Goal: Information Seeking & Learning: Understand process/instructions

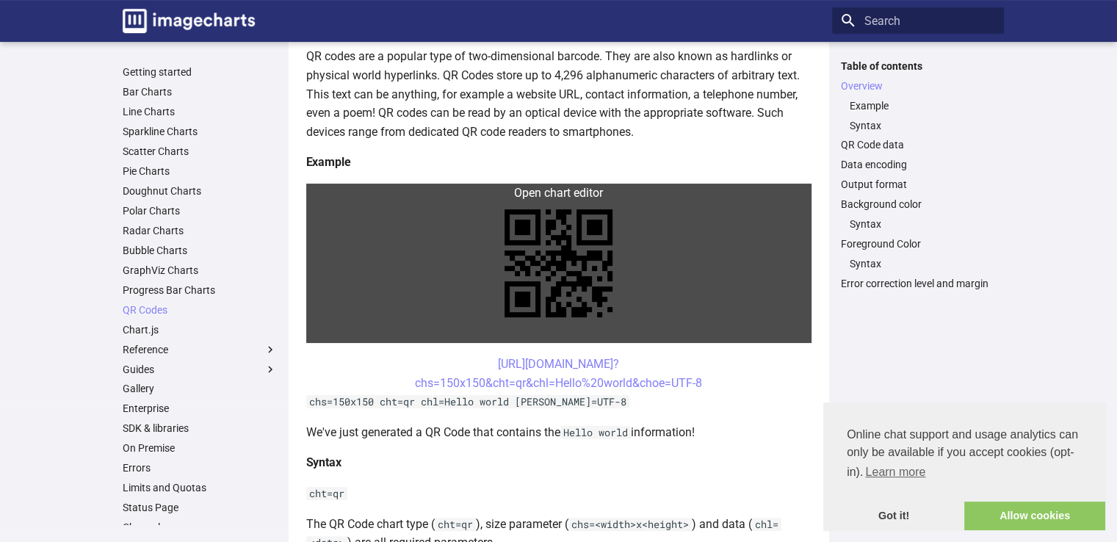
scroll to position [294, 0]
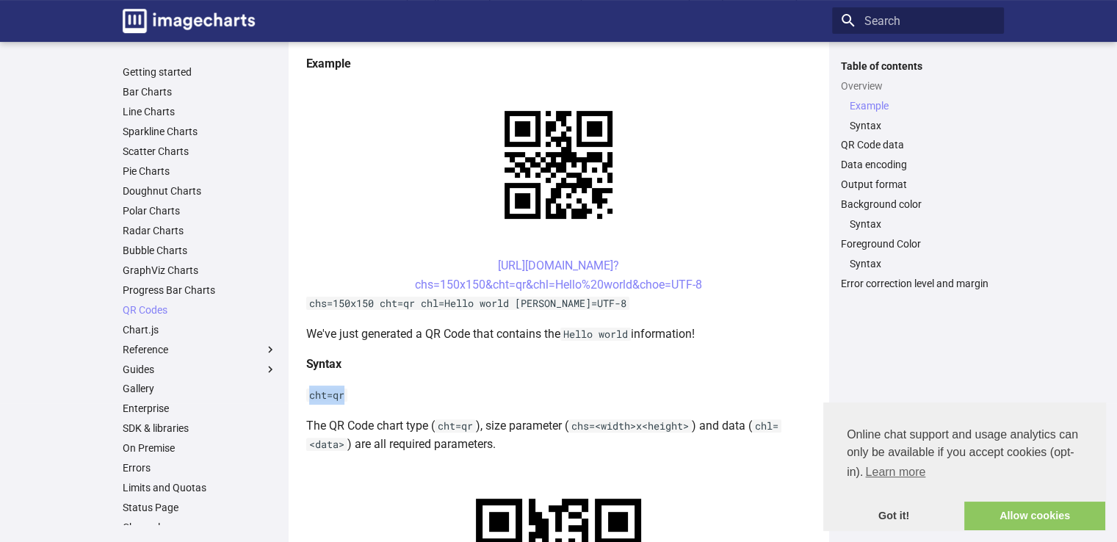
drag, startPoint x: 343, startPoint y: 399, endPoint x: 309, endPoint y: 399, distance: 33.8
click at [309, 399] on code "cht=qr" at bounding box center [326, 394] width 41 height 13
copy code "cht=qr"
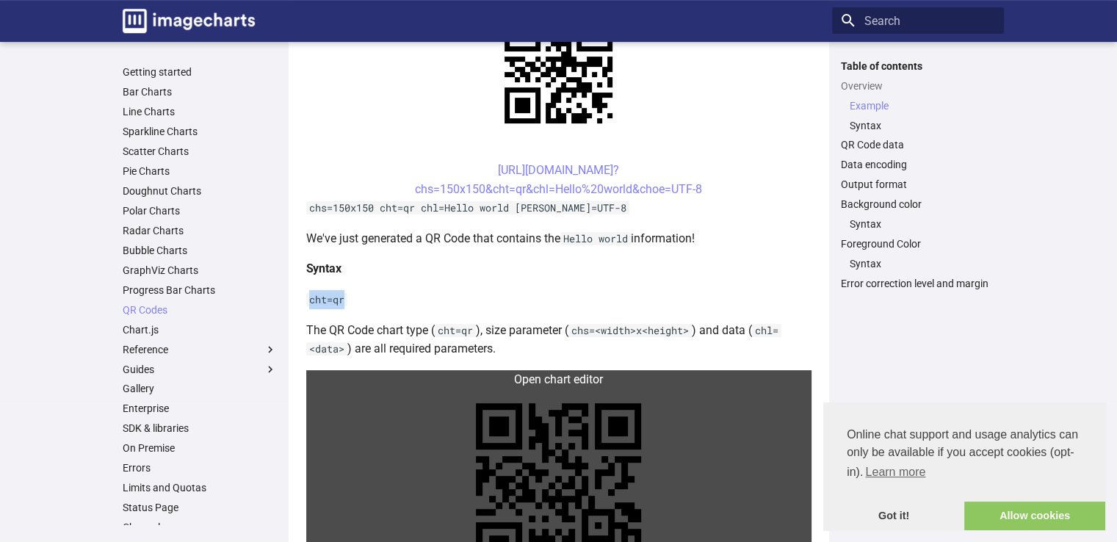
scroll to position [391, 0]
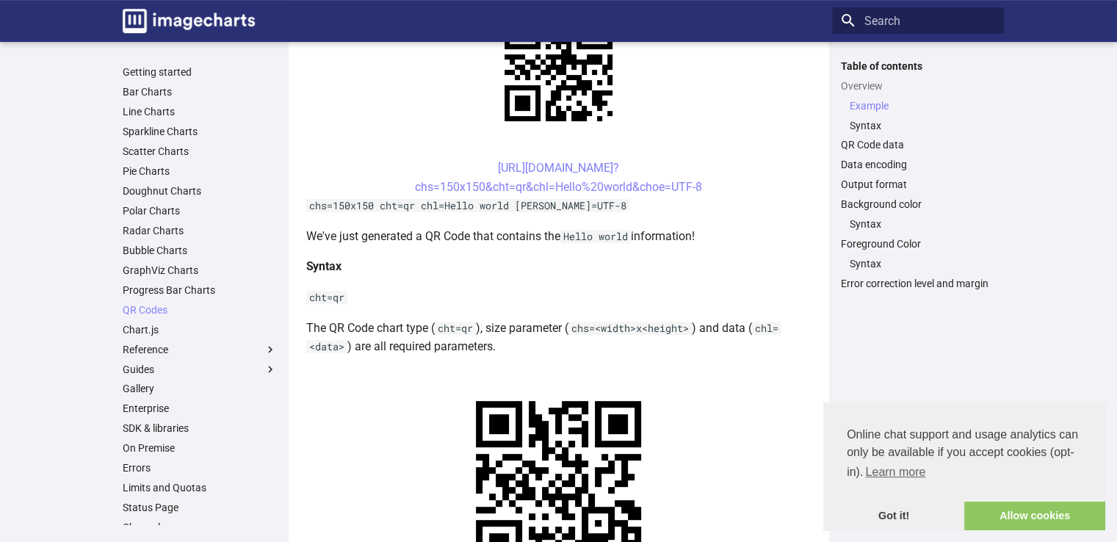
click at [573, 328] on code "chs=<width>x<height>" at bounding box center [629, 328] width 123 height 13
drag, startPoint x: 574, startPoint y: 328, endPoint x: 597, endPoint y: 328, distance: 22.8
click at [597, 328] on code "chs=<width>x<height>" at bounding box center [629, 328] width 123 height 13
copy code "chs="
drag, startPoint x: 761, startPoint y: 327, endPoint x: 791, endPoint y: 327, distance: 30.8
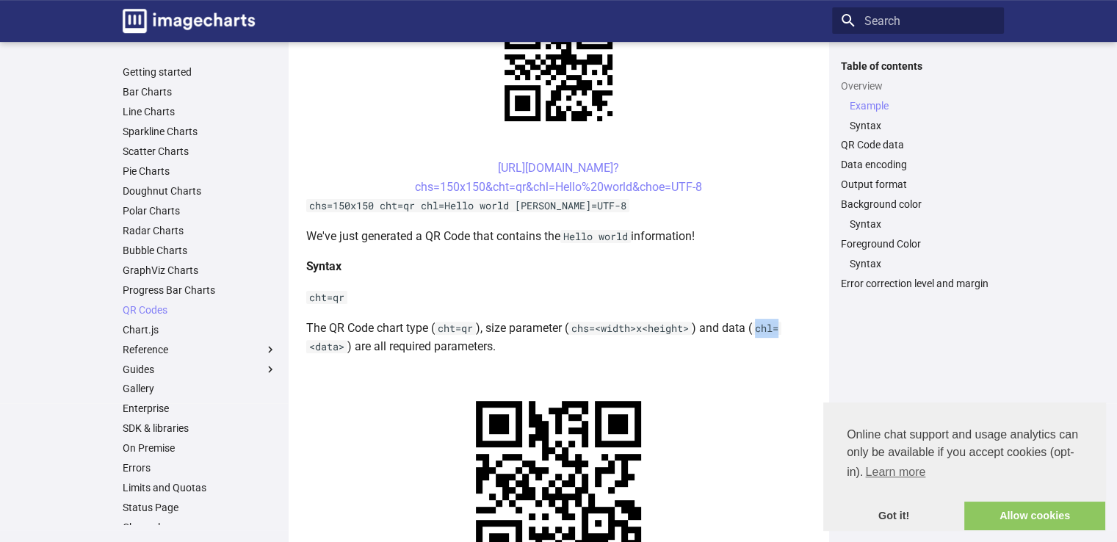
click at [791, 327] on p "The QR Code chart type ( cht=qr ), size parameter ( chs=<width>x<height> ) and …" at bounding box center [558, 337] width 505 height 37
click at [769, 327] on code "chl=<data>" at bounding box center [543, 338] width 475 height 32
drag, startPoint x: 760, startPoint y: 330, endPoint x: 781, endPoint y: 328, distance: 21.3
click at [781, 328] on code "chl=<data>" at bounding box center [543, 338] width 475 height 32
copy code "chl="
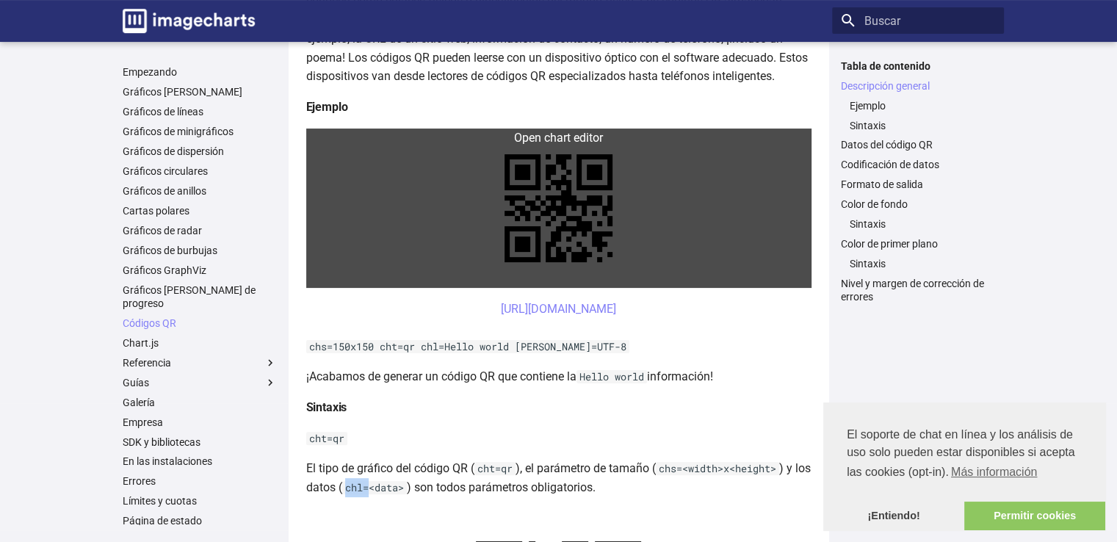
scroll to position [294, 0]
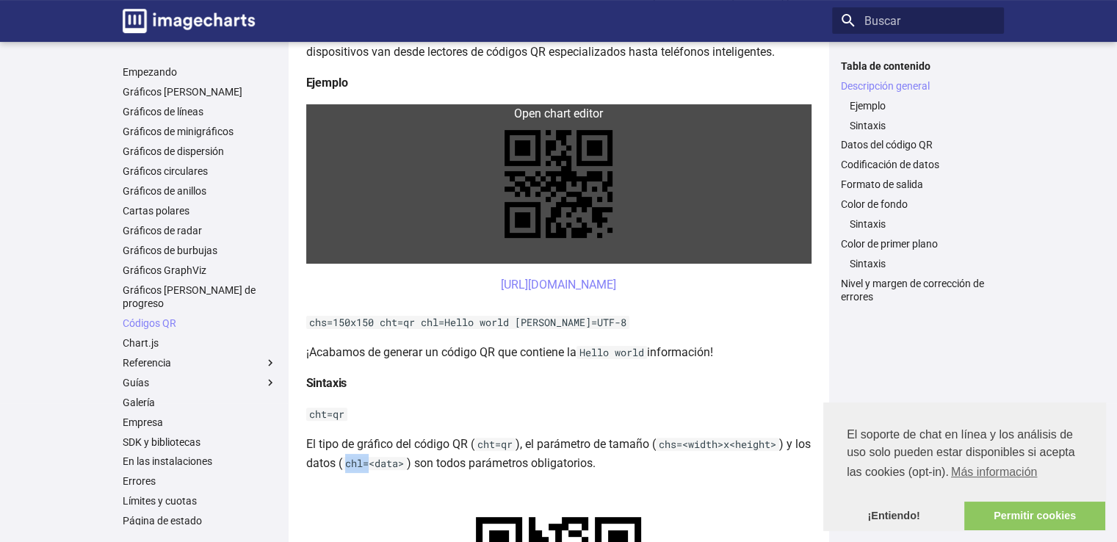
click at [535, 189] on link at bounding box center [558, 183] width 505 height 159
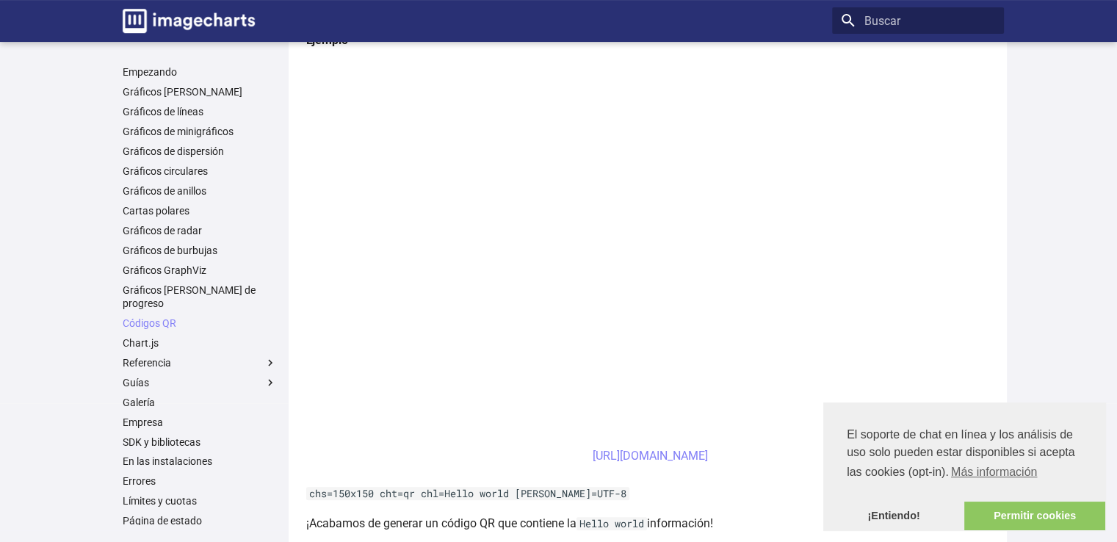
scroll to position [195, 0]
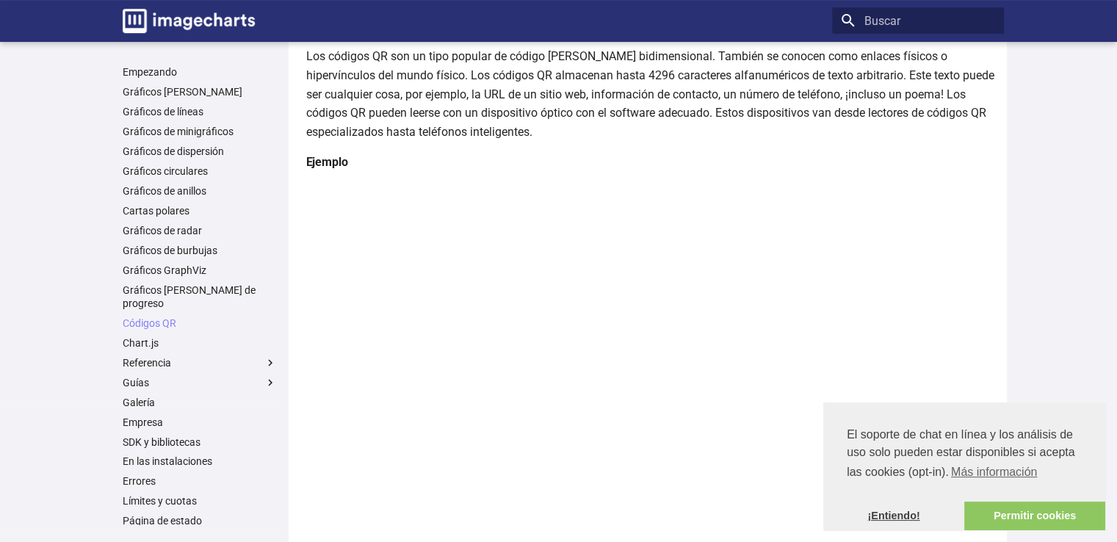
click at [893, 510] on font "¡Entiendo!" at bounding box center [893, 516] width 52 height 12
click at [892, 512] on font "¡Entiendo!" at bounding box center [893, 516] width 52 height 12
click at [896, 517] on font "¡Entiendo!" at bounding box center [893, 516] width 52 height 12
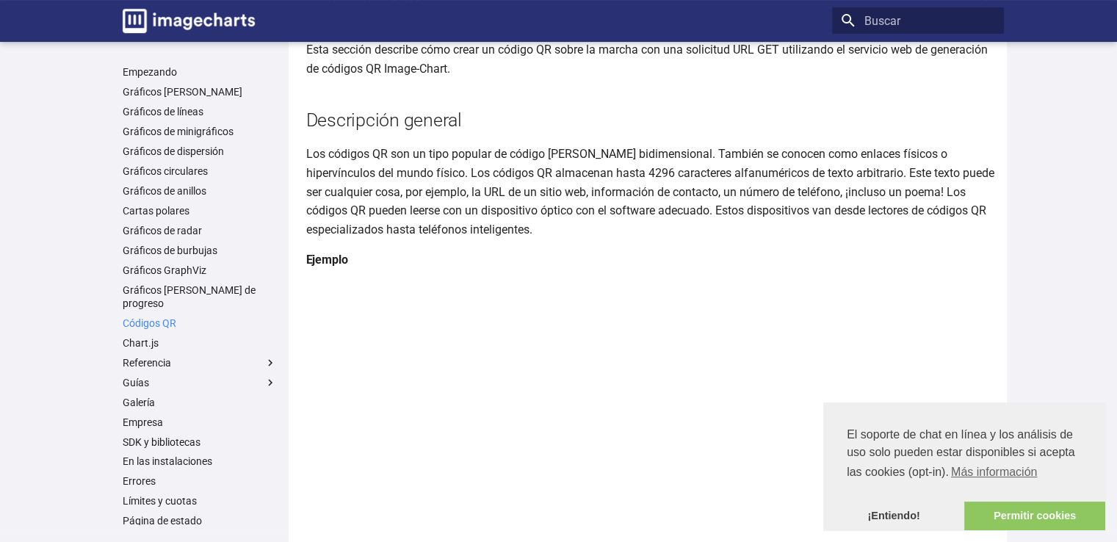
click at [162, 317] on font "Códigos QR" at bounding box center [150, 323] width 54 height 12
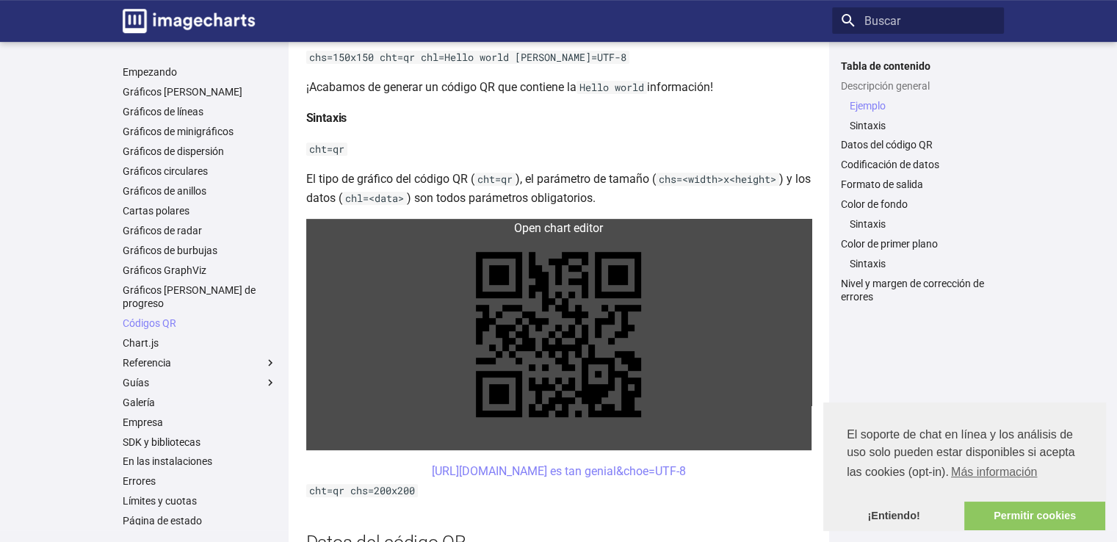
scroll to position [587, 0]
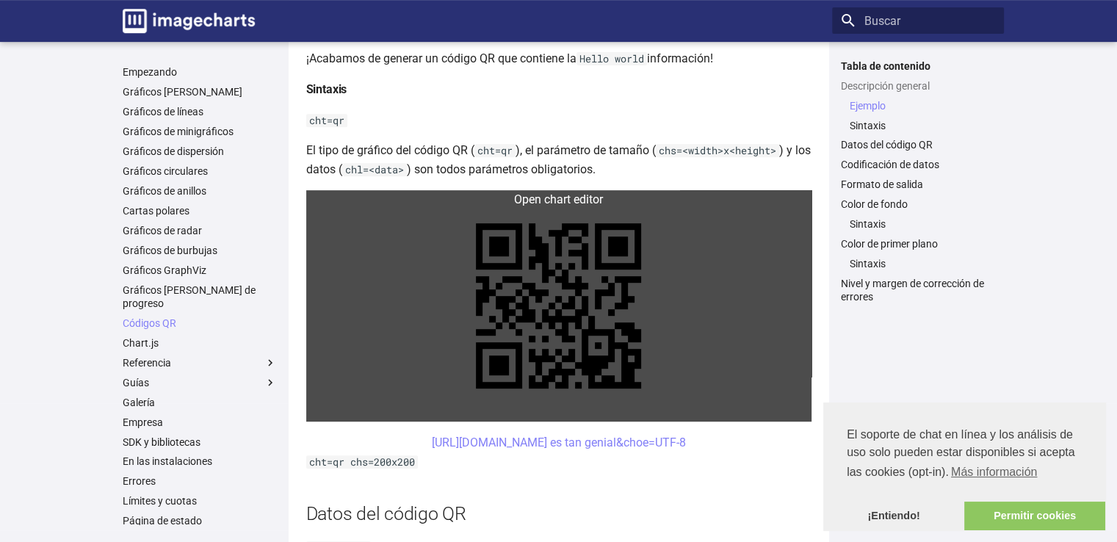
click at [579, 352] on link at bounding box center [558, 305] width 505 height 231
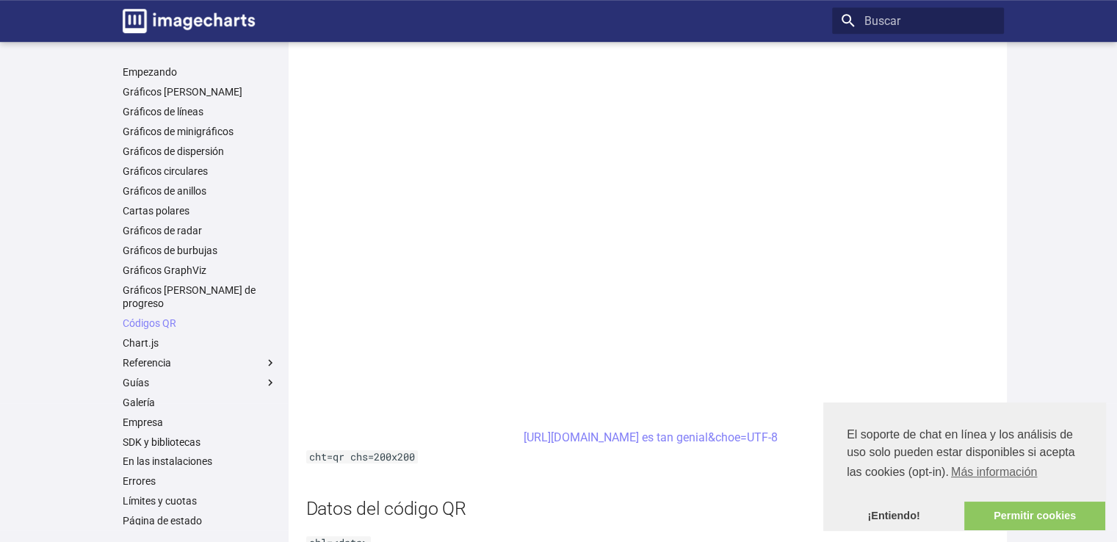
scroll to position [783, 0]
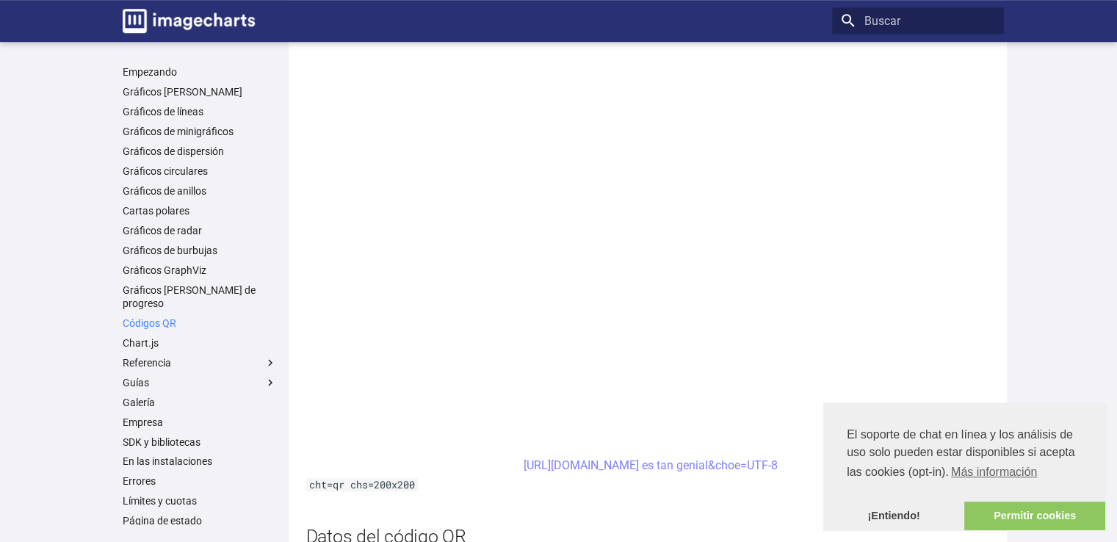
click at [153, 317] on font "Códigos QR" at bounding box center [150, 323] width 54 height 12
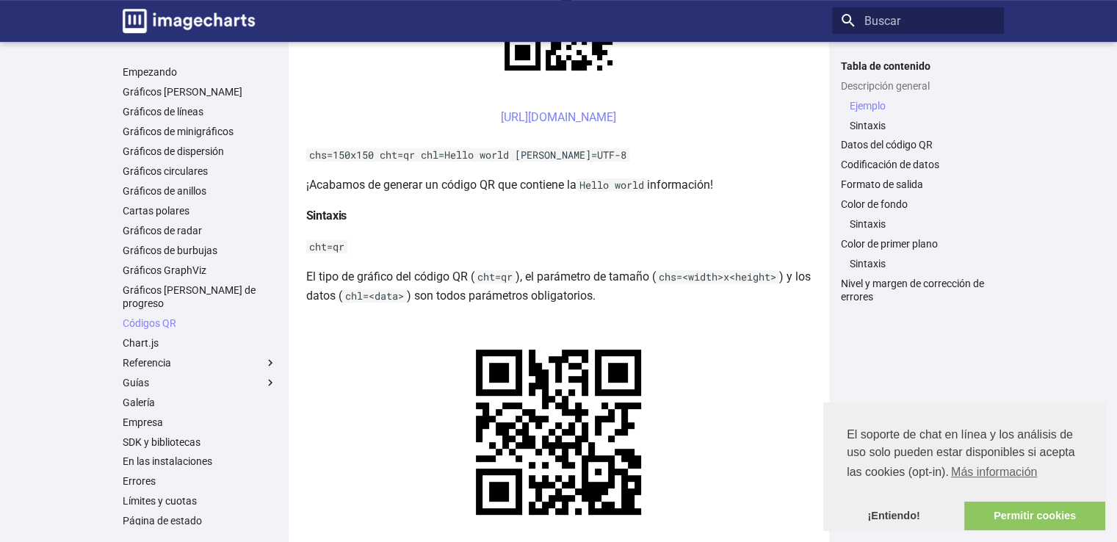
scroll to position [489, 0]
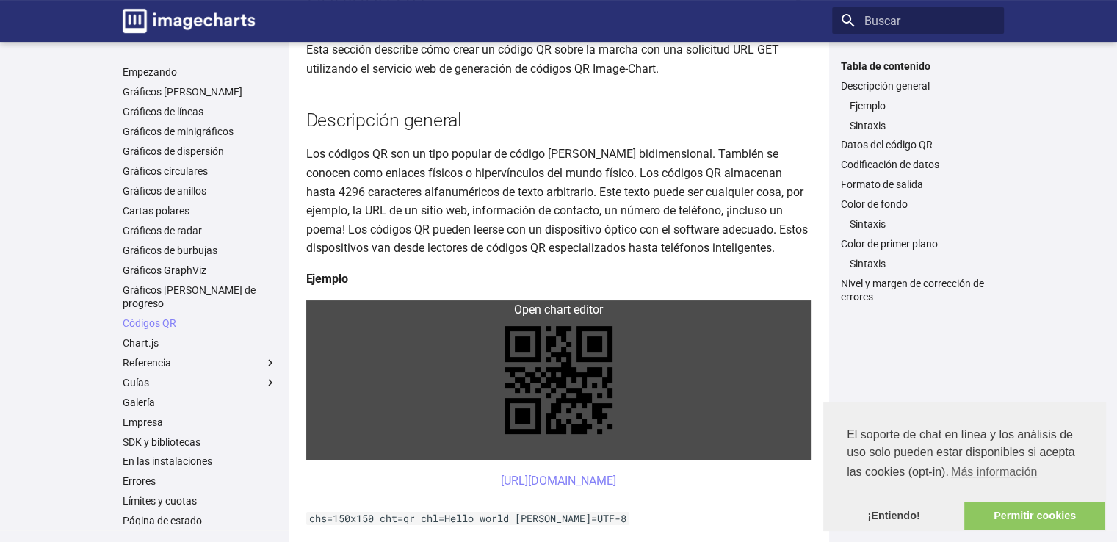
scroll to position [195, 0]
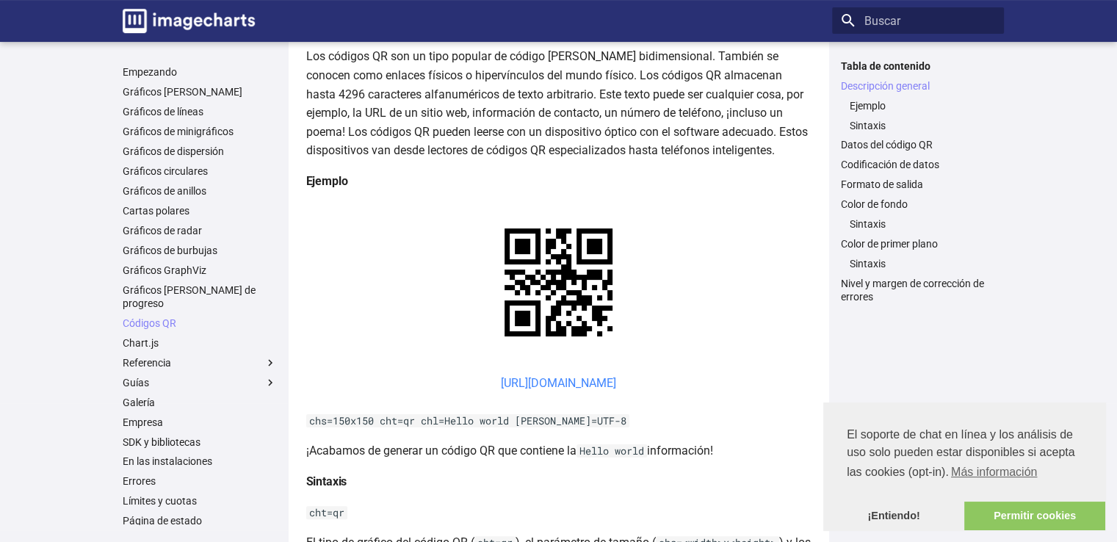
click at [501, 383] on font "[URL][DOMAIN_NAME]" at bounding box center [558, 383] width 115 height 14
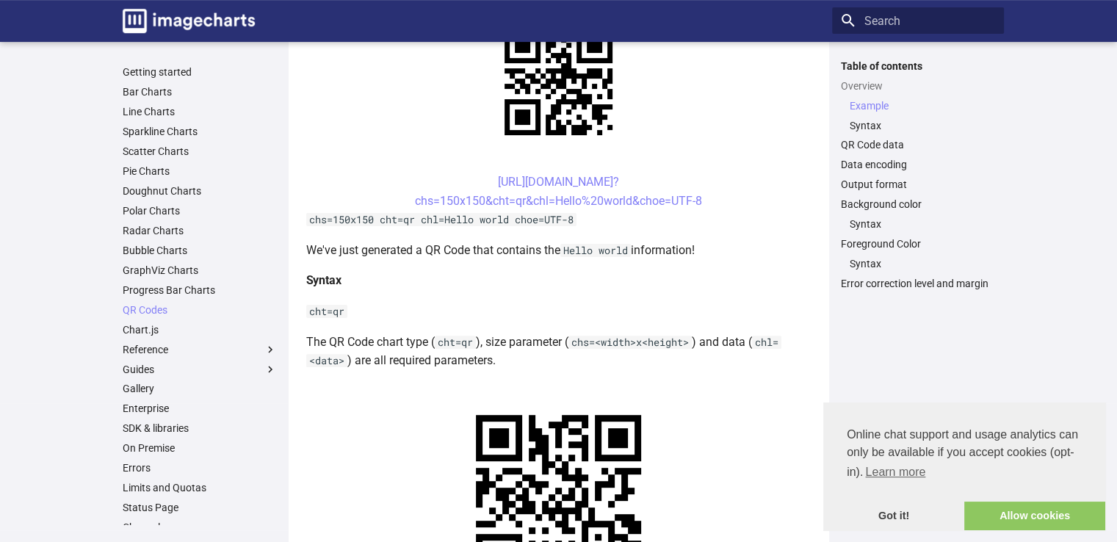
scroll to position [391, 0]
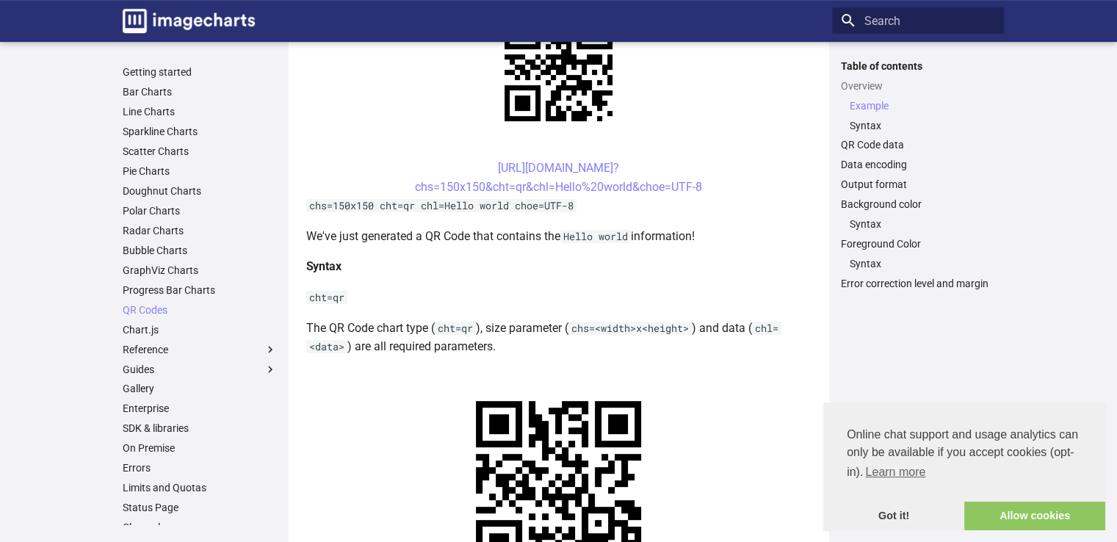
drag, startPoint x: 644, startPoint y: 165, endPoint x: 463, endPoint y: 174, distance: 181.6
click at [463, 174] on center "[URL][DOMAIN_NAME]? chs=150x150&cht=qr&chl=Hello%20world&choe=UTF-8" at bounding box center [558, 177] width 505 height 37
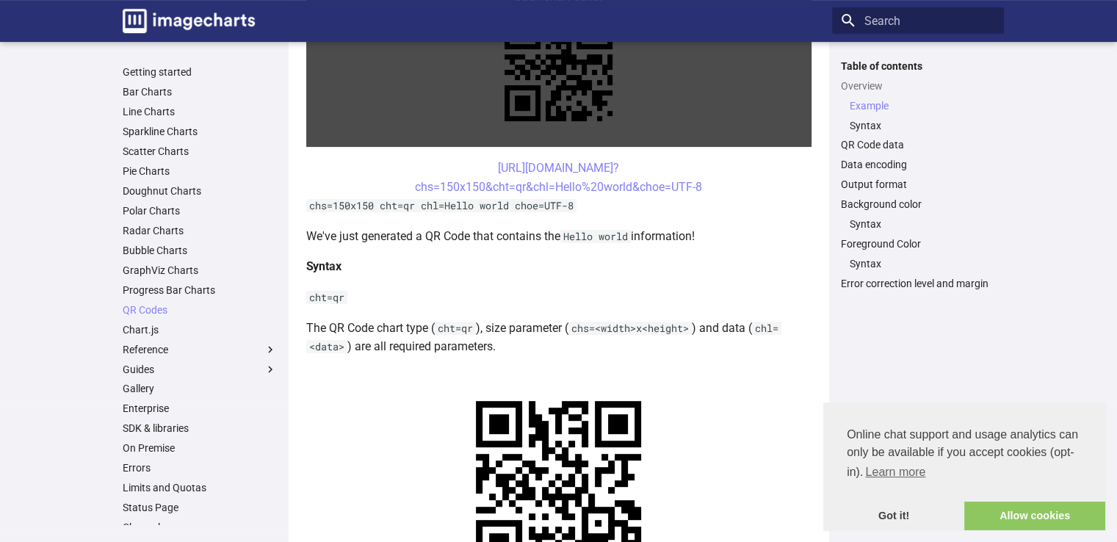
copy link "[URL][DOMAIN_NAME]?"
